Goal: Transaction & Acquisition: Purchase product/service

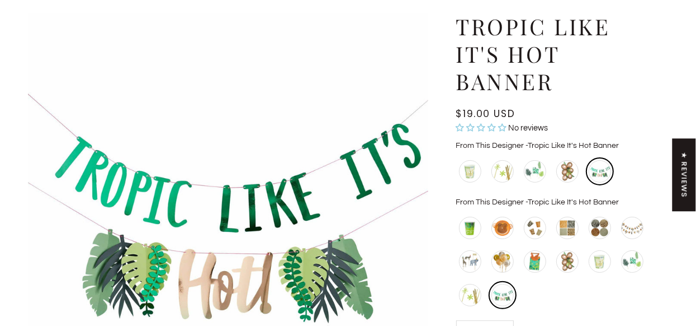
scroll to position [168, 0]
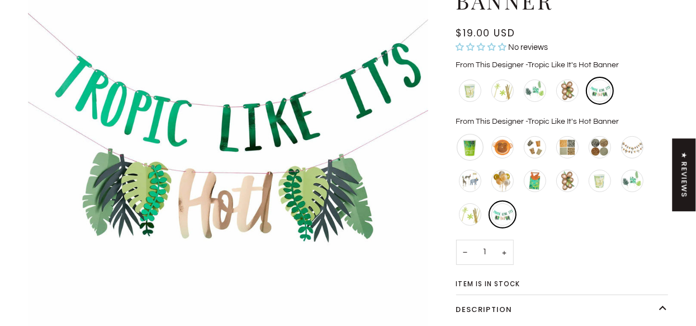
click at [474, 152] on div "Jungle Juice Cups" at bounding box center [470, 147] width 27 height 27
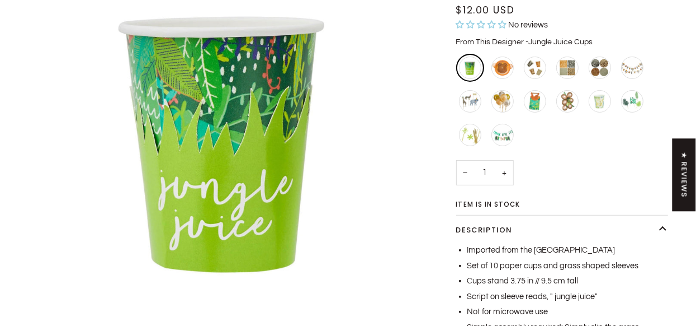
scroll to position [168, 0]
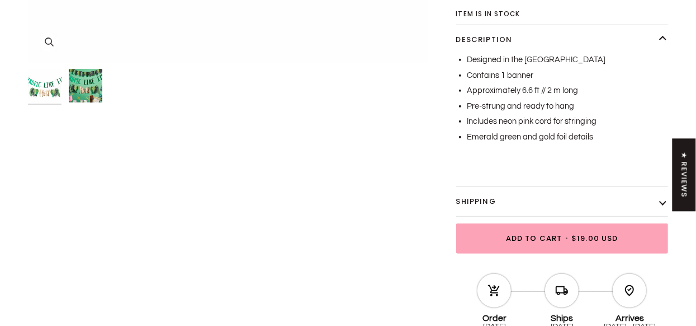
scroll to position [447, 0]
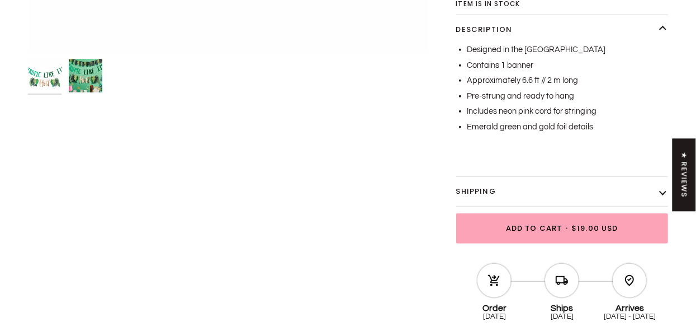
click at [81, 73] on img "Tropic Like It's Hot Banner" at bounding box center [86, 76] width 34 height 34
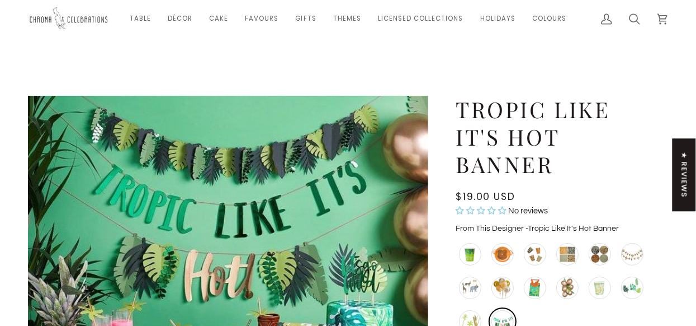
scroll to position [0, 0]
